Goal: Information Seeking & Learning: Learn about a topic

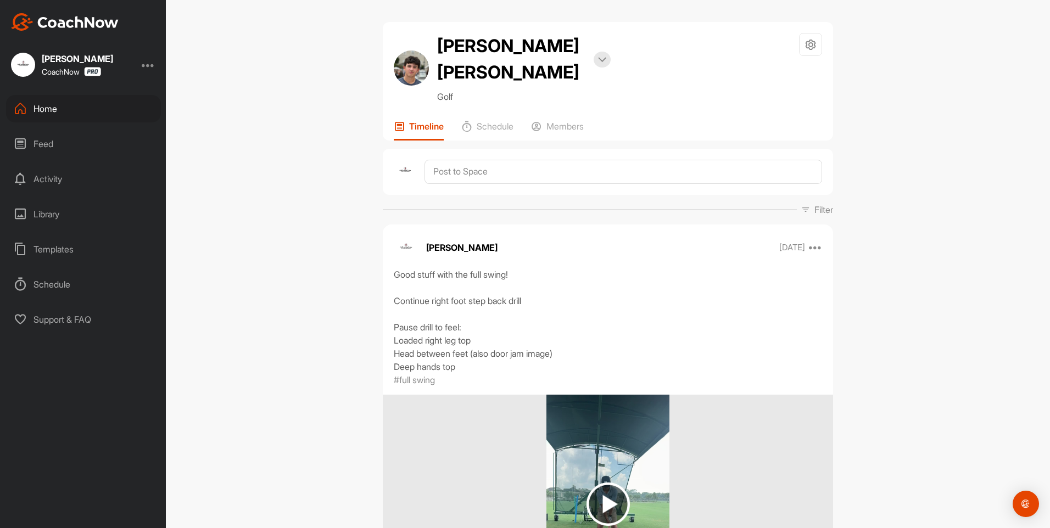
scroll to position [110, 0]
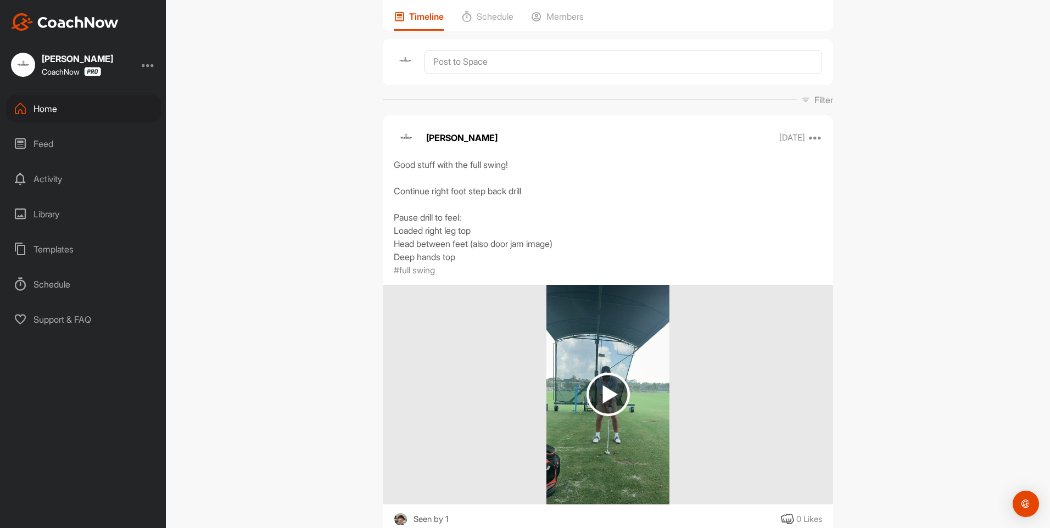
click at [55, 104] on div "Home" at bounding box center [83, 108] width 155 height 27
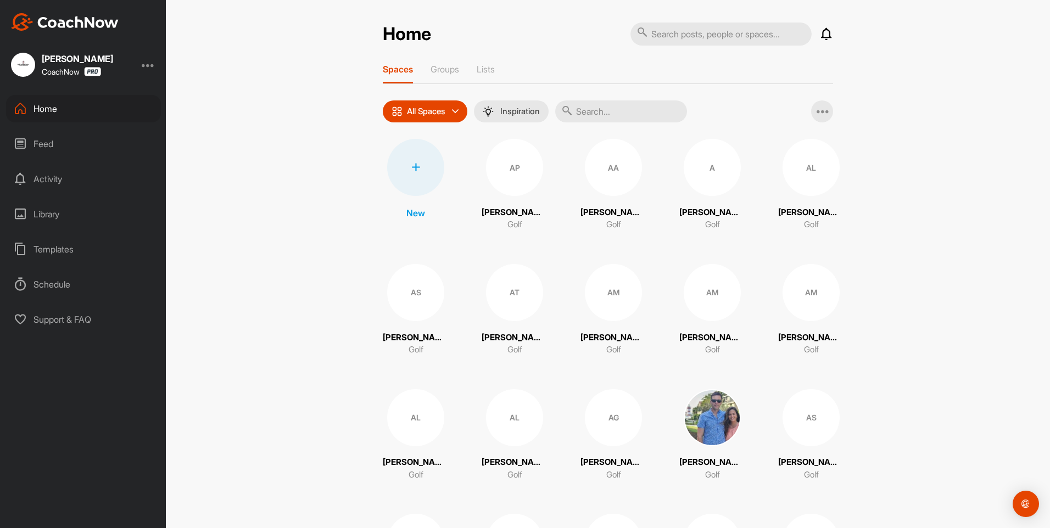
click at [609, 114] on input "text" at bounding box center [621, 111] width 132 height 22
type input "[PERSON_NAME]"
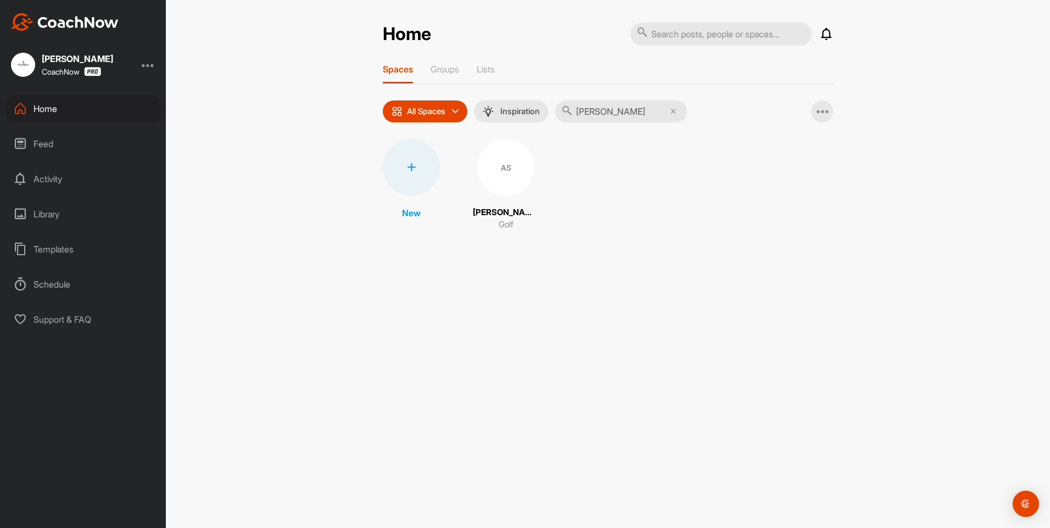
click at [474, 165] on div "New AS [PERSON_NAME] Golf" at bounding box center [608, 185] width 450 height 92
click at [489, 172] on div "AS" at bounding box center [505, 167] width 57 height 57
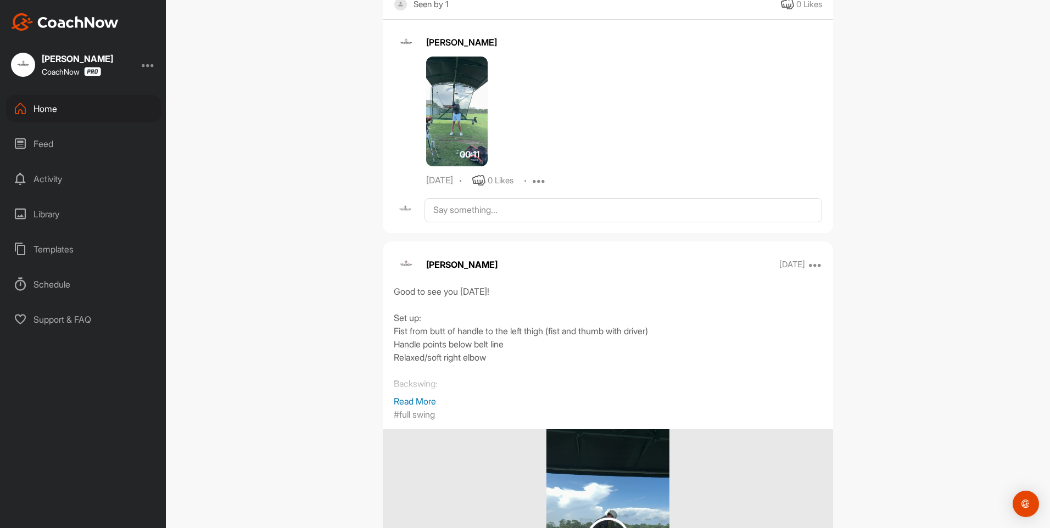
scroll to position [3514, 0]
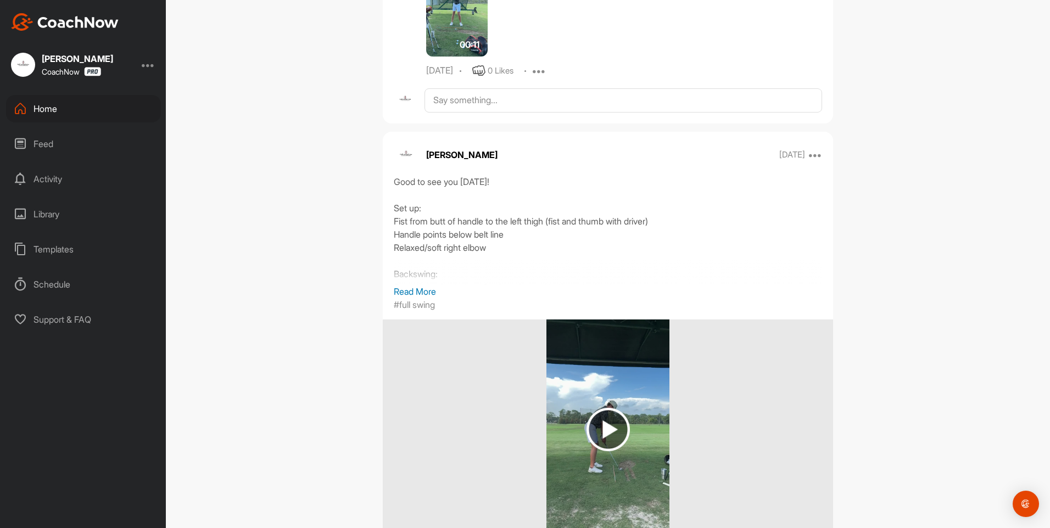
click at [429, 298] on p "Read More" at bounding box center [608, 291] width 428 height 13
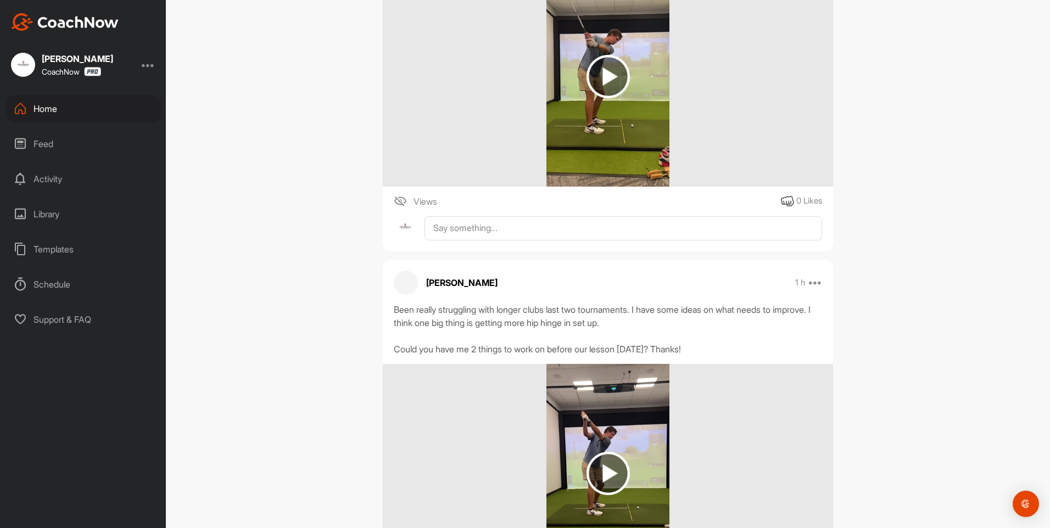
scroll to position [549, 0]
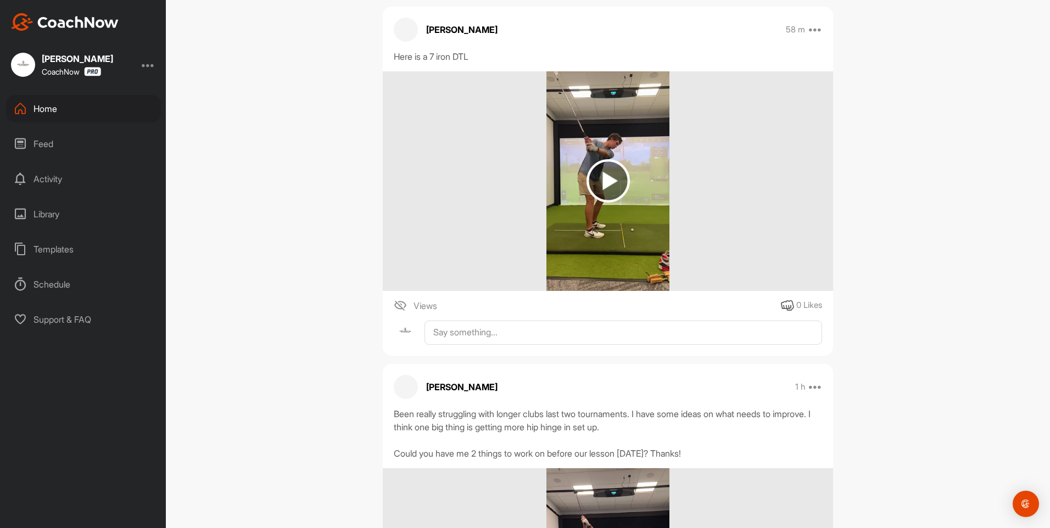
click at [611, 182] on img at bounding box center [607, 180] width 43 height 43
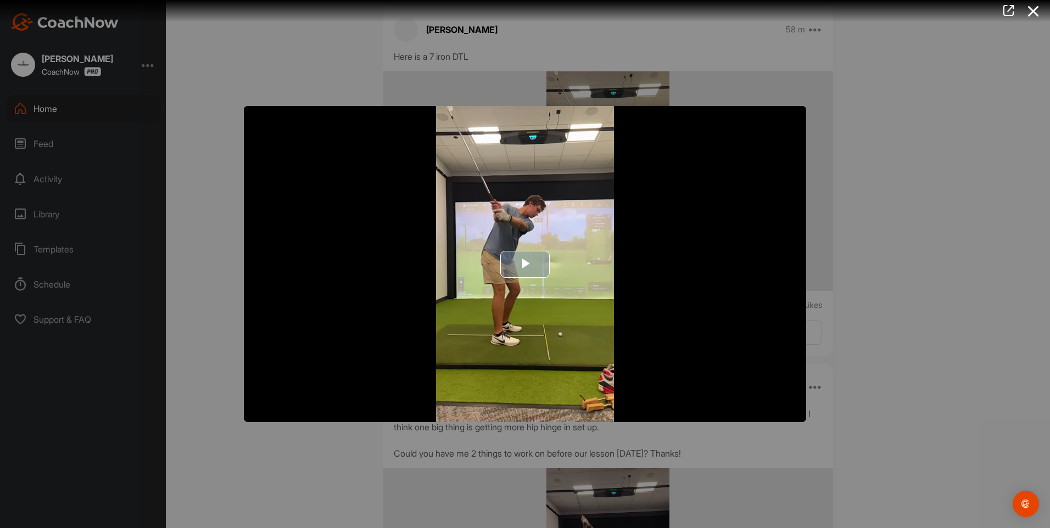
click at [525, 264] on span "Video Player" at bounding box center [525, 264] width 0 height 0
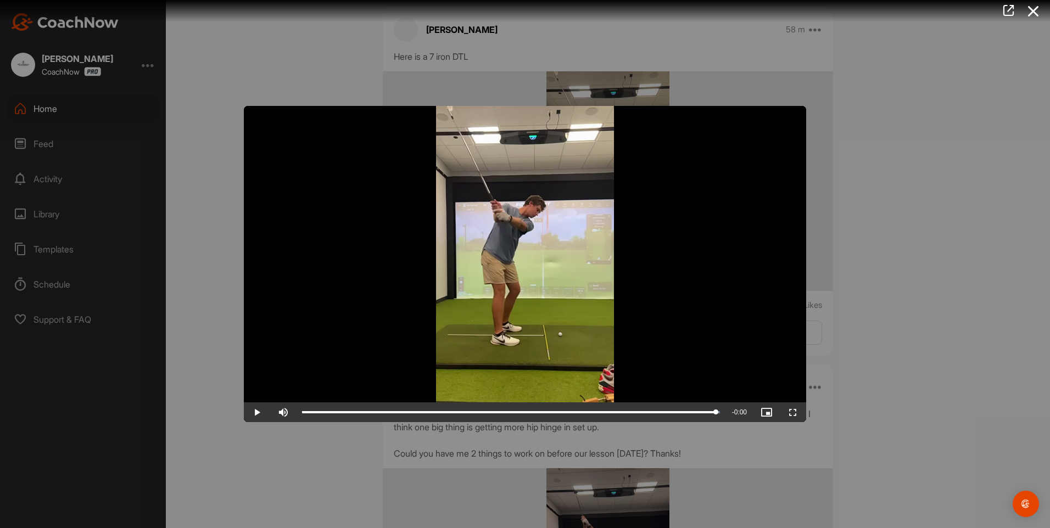
drag, startPoint x: 676, startPoint y: 412, endPoint x: 633, endPoint y: 423, distance: 45.1
click at [633, 423] on div "Video Player is loading. Play Video Play Skip Backward Skip Forward Mute Curren…" at bounding box center [525, 264] width 1050 height 528
drag, startPoint x: 712, startPoint y: 415, endPoint x: 776, endPoint y: 217, distance: 207.8
click at [653, 416] on div "Loaded : 100.00% 0:09 0:09" at bounding box center [510, 412] width 429 height 20
click at [1032, 8] on icon at bounding box center [1033, 11] width 25 height 20
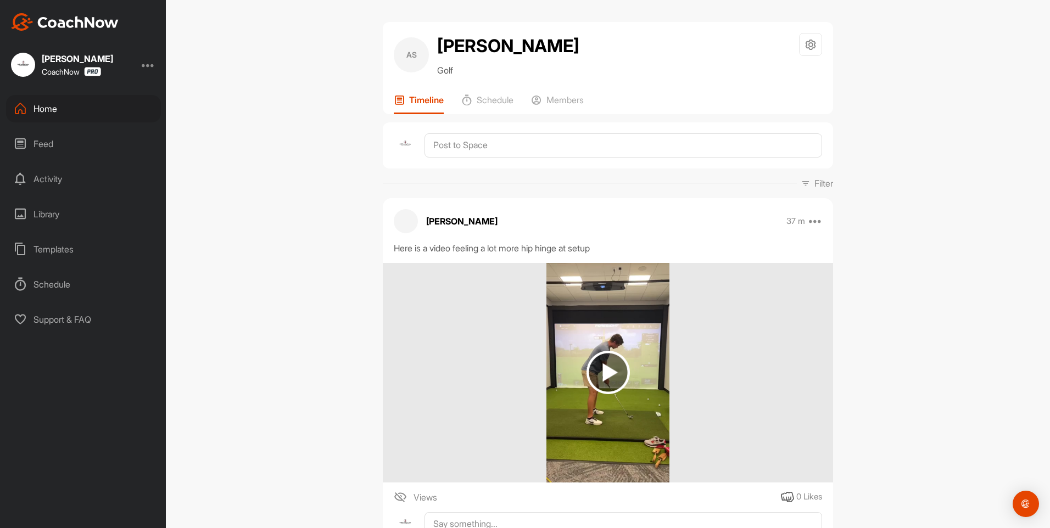
scroll to position [110, 0]
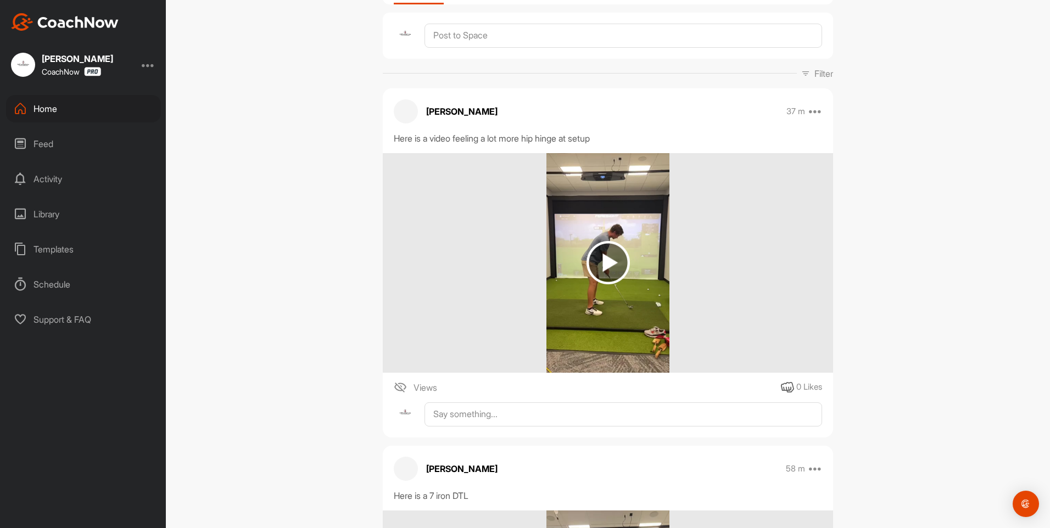
click at [612, 266] on img at bounding box center [607, 262] width 43 height 43
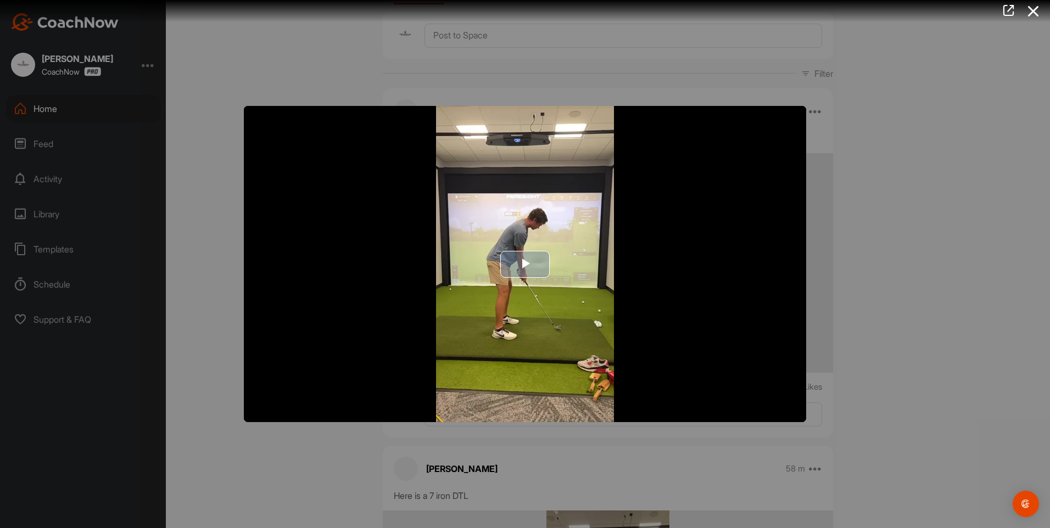
click at [525, 264] on span "Video Player" at bounding box center [525, 264] width 0 height 0
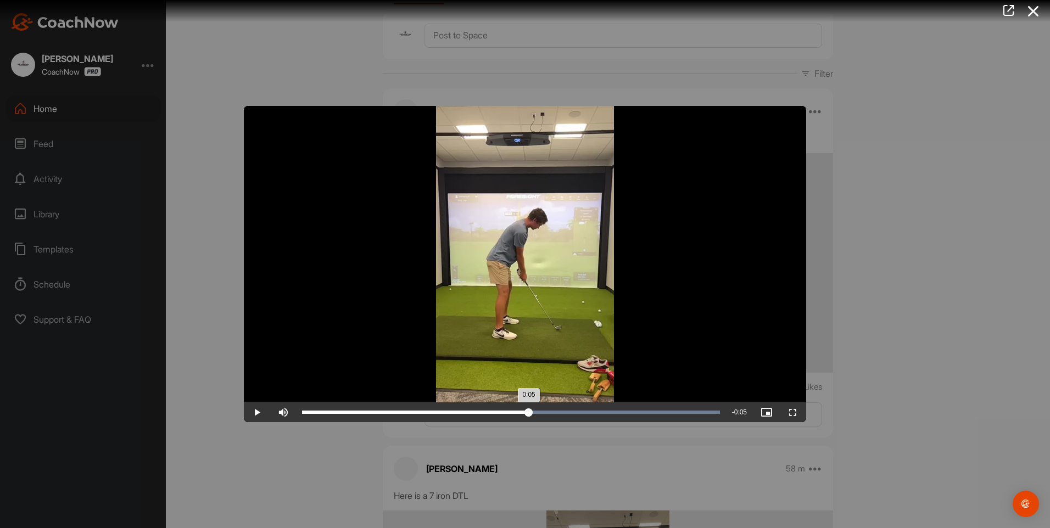
drag, startPoint x: 354, startPoint y: 410, endPoint x: 528, endPoint y: 402, distance: 174.2
click at [528, 402] on div "Loaded : 100.00% 0:05 0:05" at bounding box center [510, 412] width 429 height 20
drag, startPoint x: 716, startPoint y: 410, endPoint x: 507, endPoint y: 409, distance: 208.6
click at [507, 411] on div "0:05" at bounding box center [404, 412] width 205 height 3
click at [1035, 11] on icon at bounding box center [1033, 11] width 25 height 20
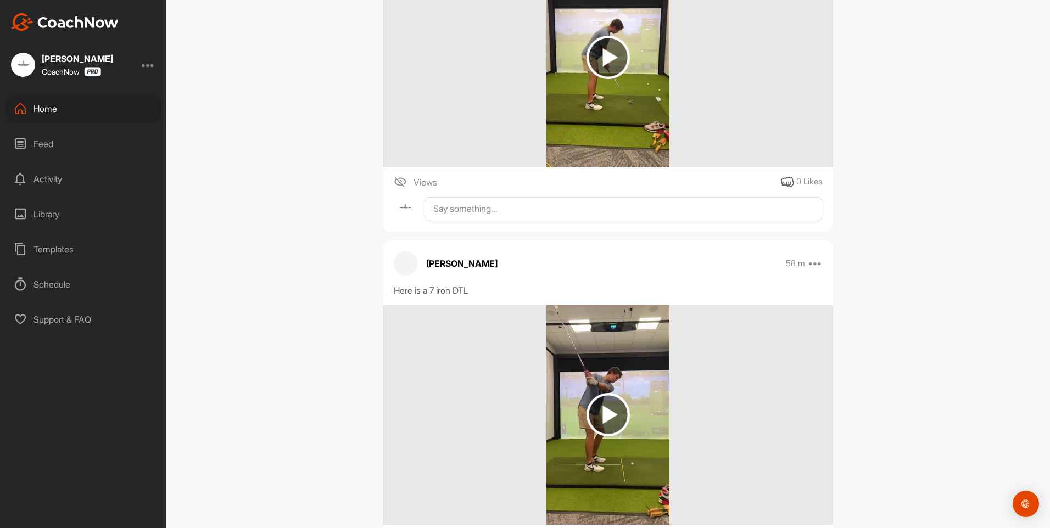
scroll to position [329, 0]
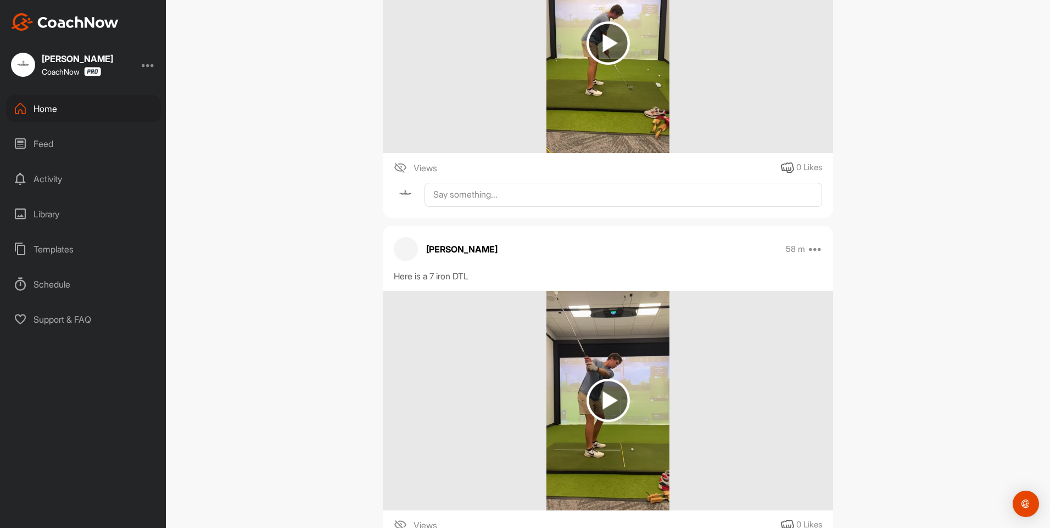
click at [593, 394] on img at bounding box center [607, 400] width 43 height 43
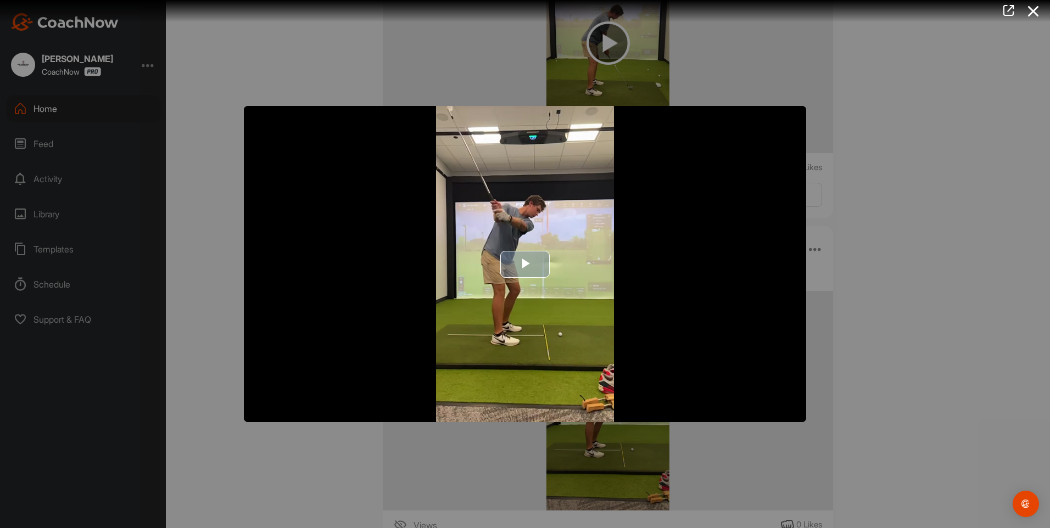
click at [525, 264] on span "Video Player" at bounding box center [525, 264] width 0 height 0
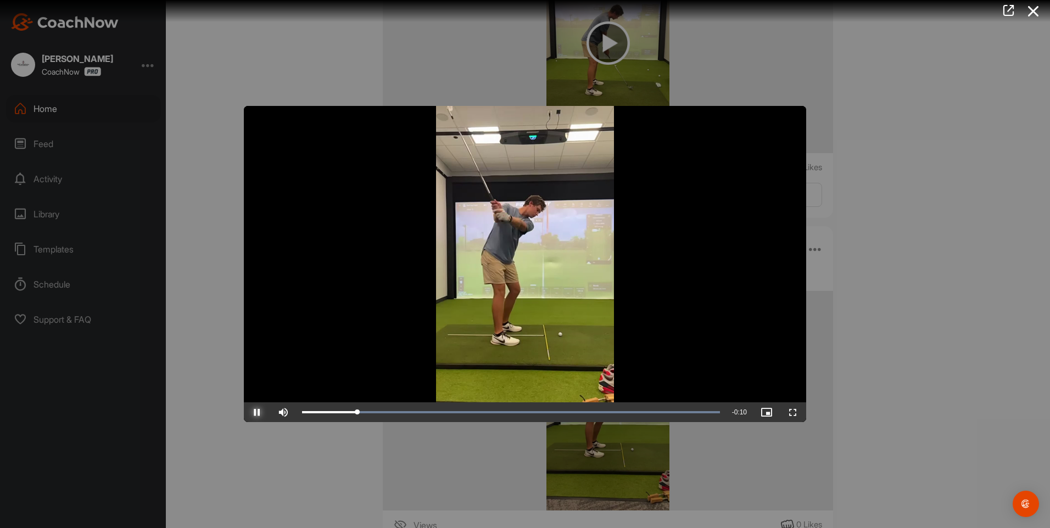
click at [263, 412] on span "Video Player" at bounding box center [257, 412] width 26 height 0
drag, startPoint x: 378, startPoint y: 409, endPoint x: 621, endPoint y: 410, distance: 243.2
click at [621, 410] on div "Loaded : 100.00% 0:08 0:08" at bounding box center [510, 412] width 429 height 20
click at [1037, 9] on icon at bounding box center [1033, 11] width 25 height 20
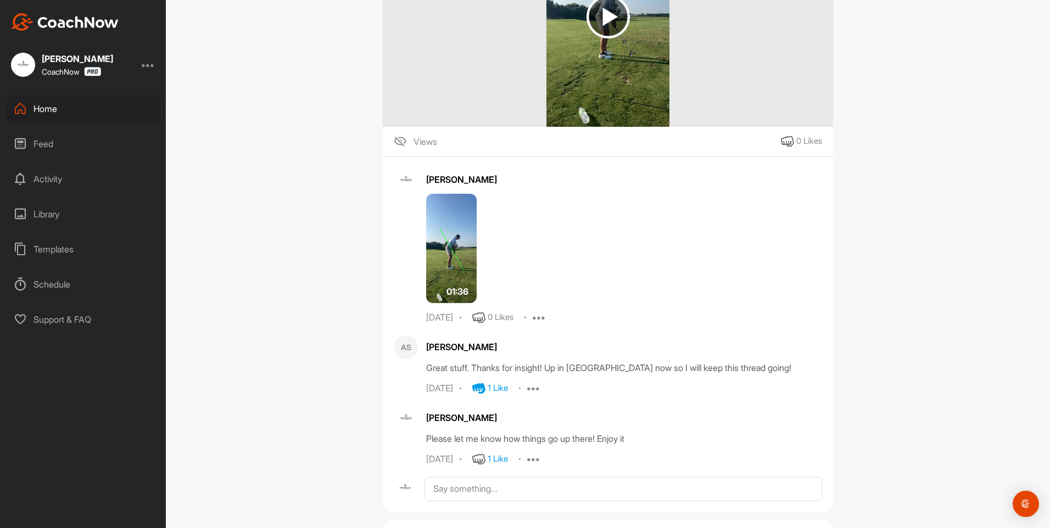
scroll to position [1977, 0]
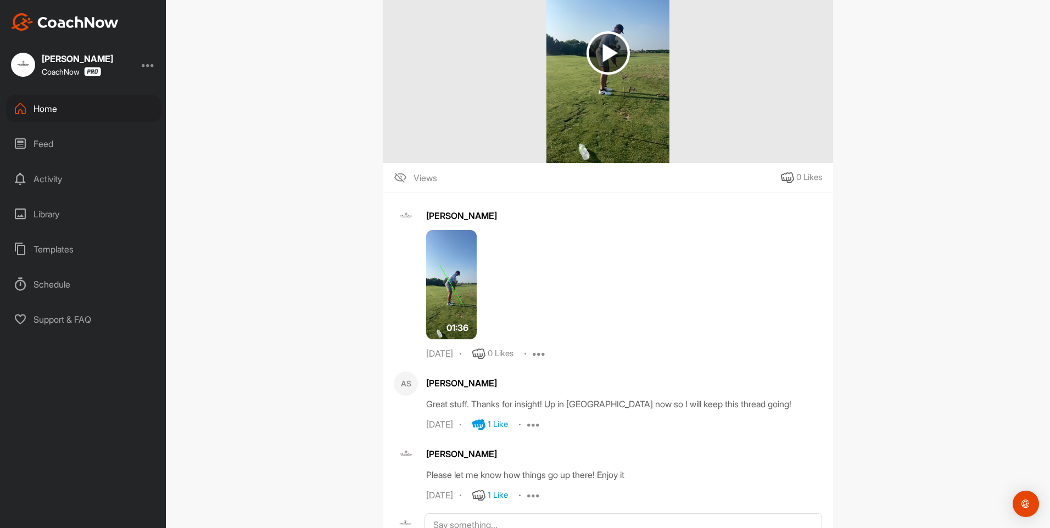
click at [450, 303] on img at bounding box center [451, 285] width 51 height 110
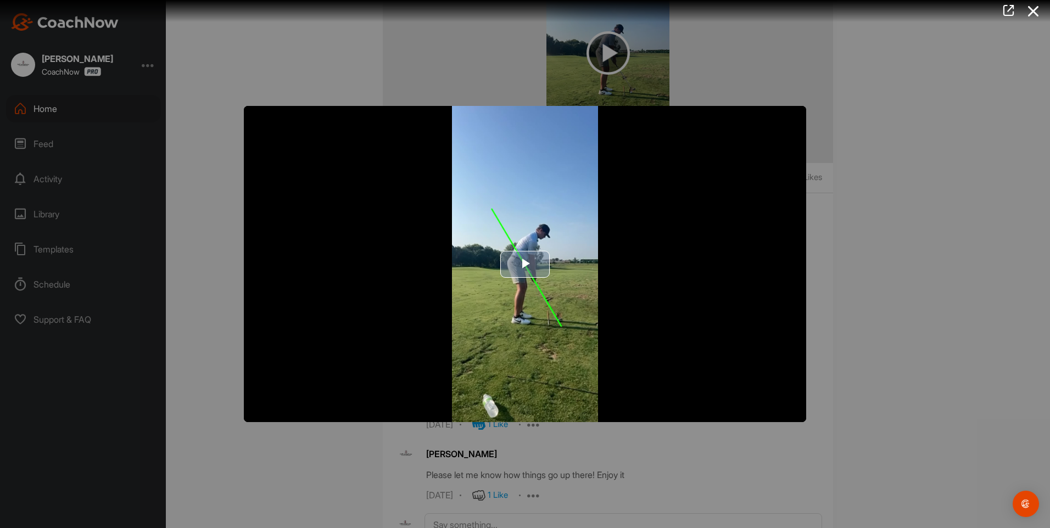
click at [525, 264] on span "Video Player" at bounding box center [525, 264] width 0 height 0
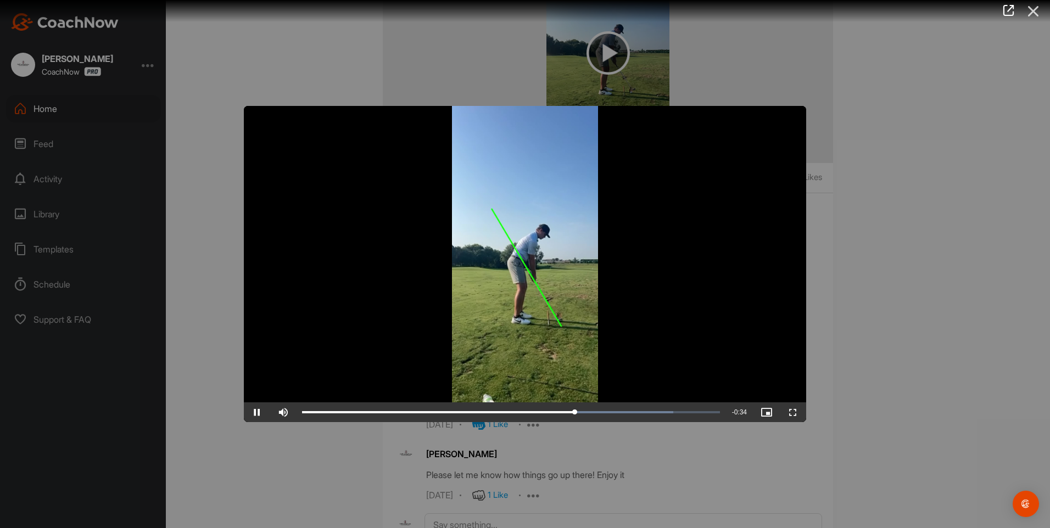
click at [1031, 21] on icon at bounding box center [1033, 11] width 25 height 20
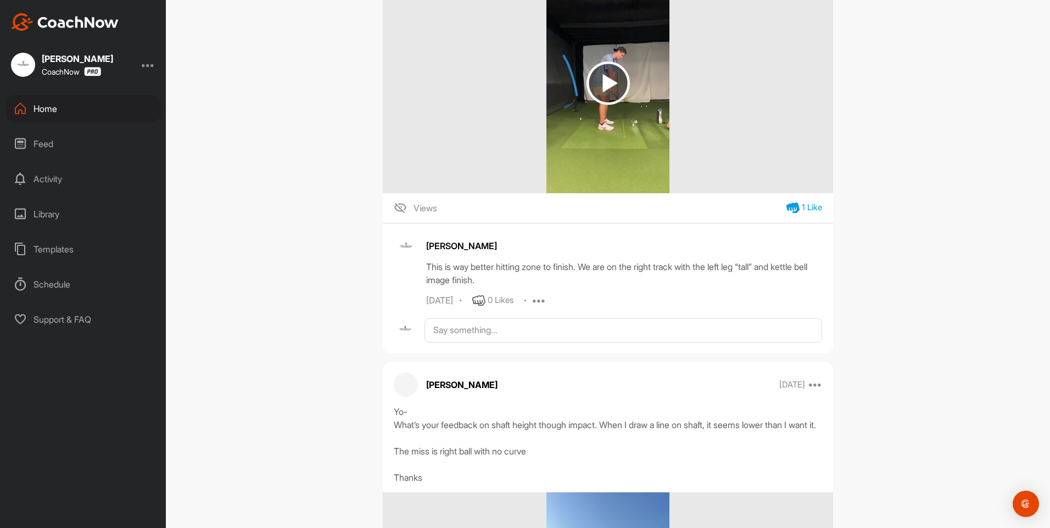
scroll to position [769, 0]
